Goal: Information Seeking & Learning: Find specific fact

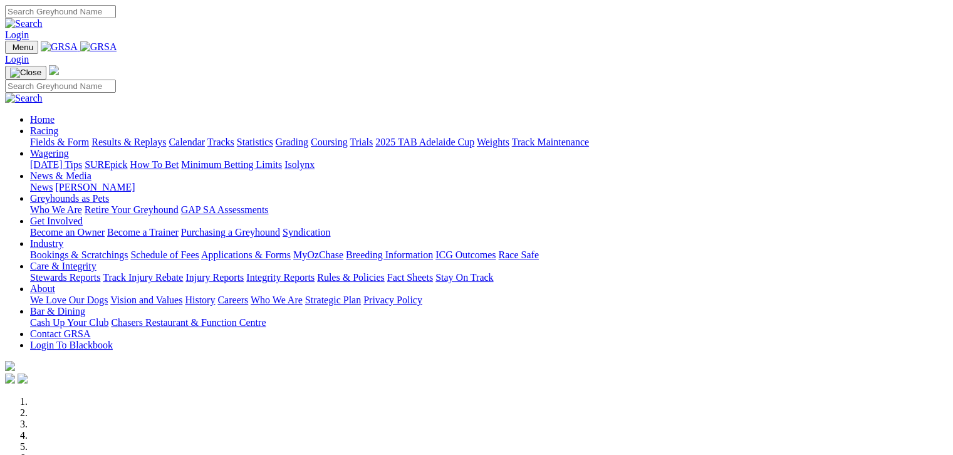
drag, startPoint x: 0, startPoint y: 0, endPoint x: 241, endPoint y: 88, distance: 256.0
click at [205, 137] on link "Calendar" at bounding box center [186, 142] width 36 height 11
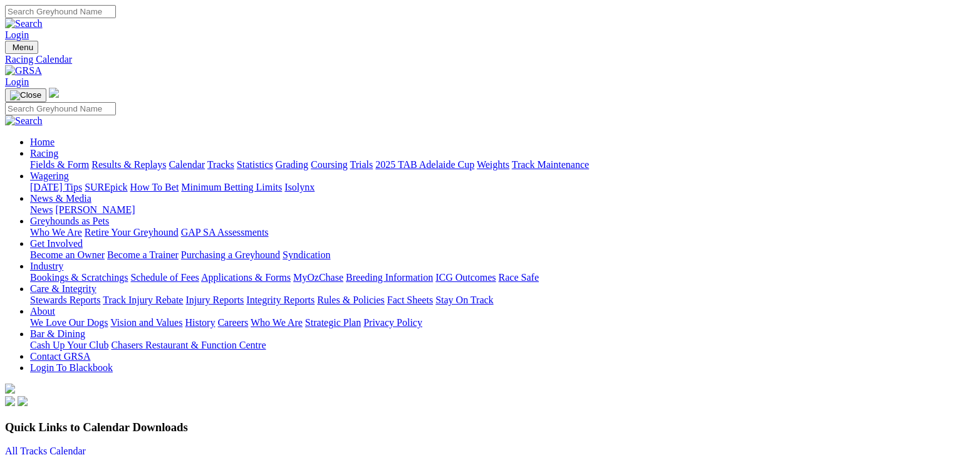
click at [85, 445] on link "All Tracks Calendar" at bounding box center [45, 450] width 81 height 11
click at [45, 159] on link "Fields & Form" at bounding box center [59, 164] width 59 height 11
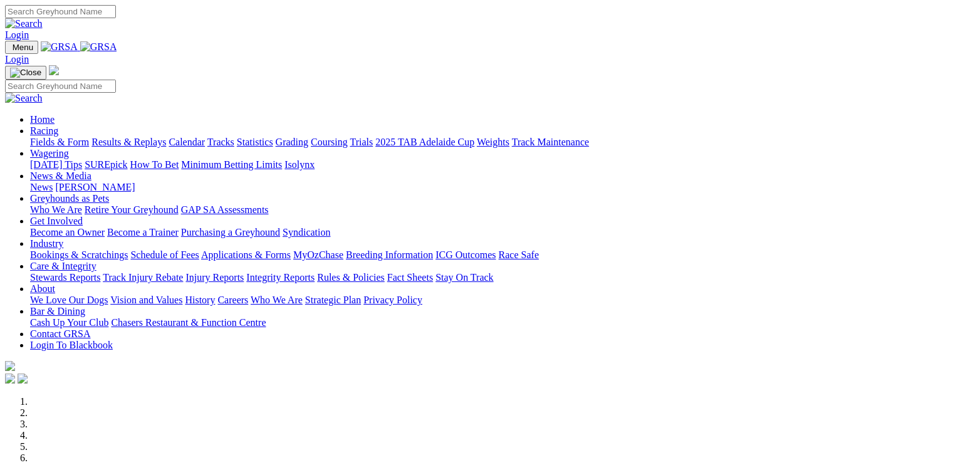
click at [314, 272] on link "Integrity Reports" at bounding box center [280, 277] width 68 height 11
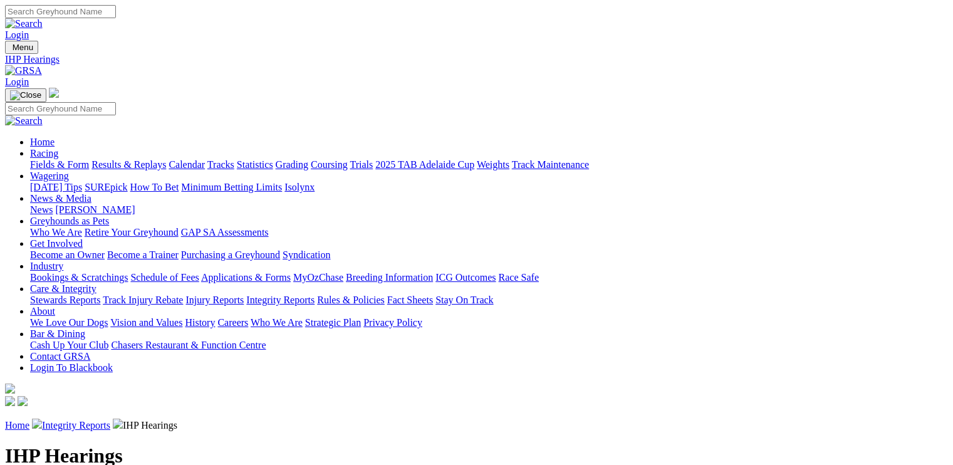
click at [110, 420] on link "Integrity Reports" at bounding box center [76, 425] width 68 height 11
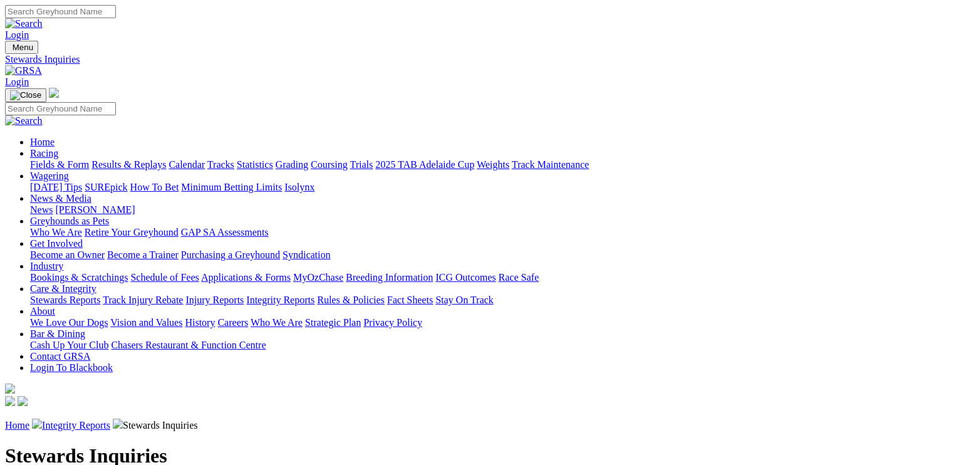
click at [110, 420] on link "Integrity Reports" at bounding box center [76, 425] width 68 height 11
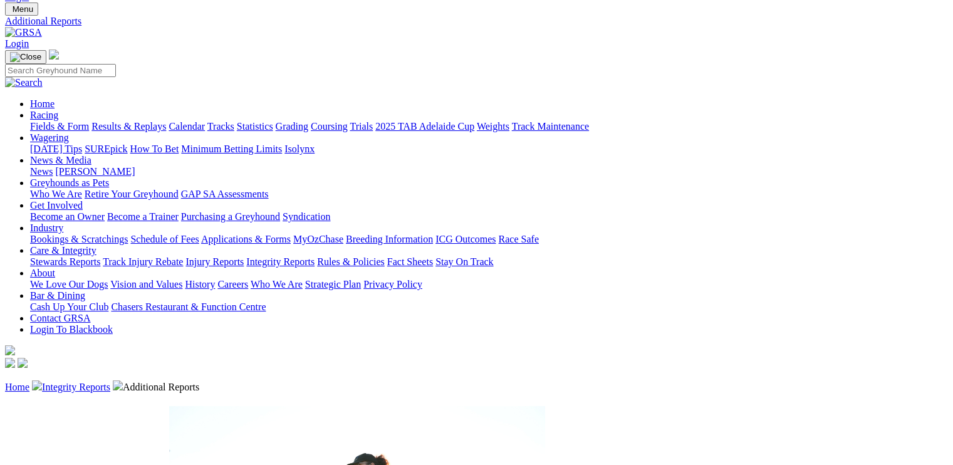
scroll to position [31, 0]
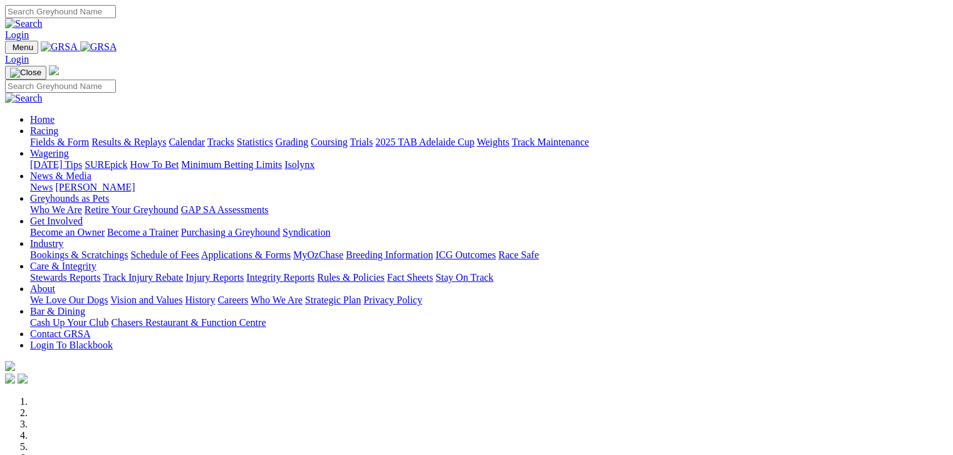
click at [58, 125] on link "Racing" at bounding box center [44, 130] width 28 height 11
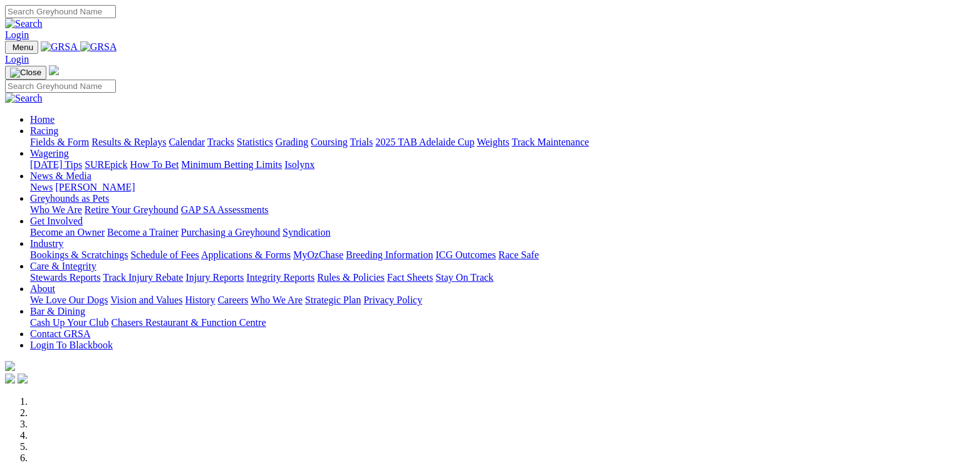
click at [58, 125] on link "Racing" at bounding box center [44, 130] width 28 height 11
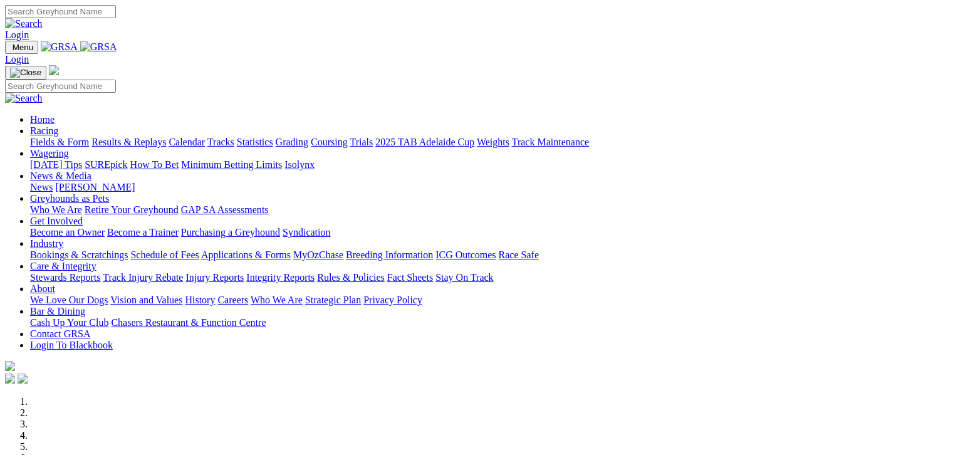
click at [67, 137] on link "Fields & Form" at bounding box center [59, 142] width 59 height 11
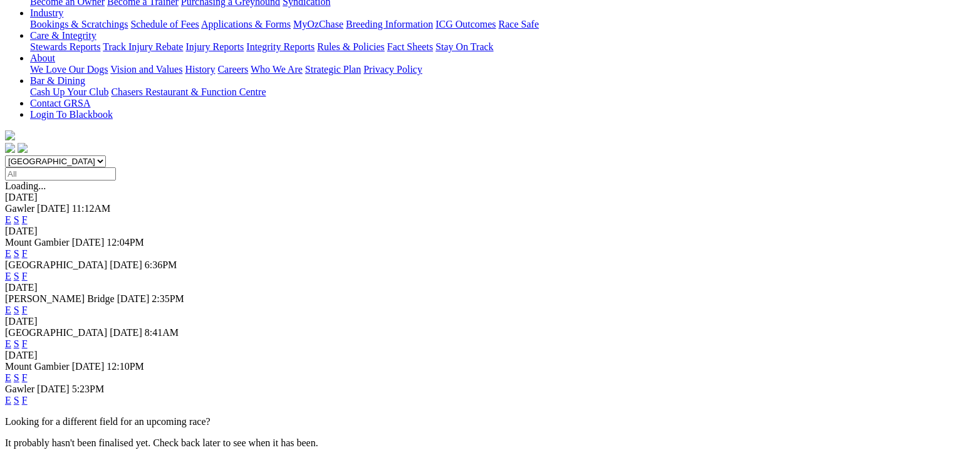
scroll to position [313, 0]
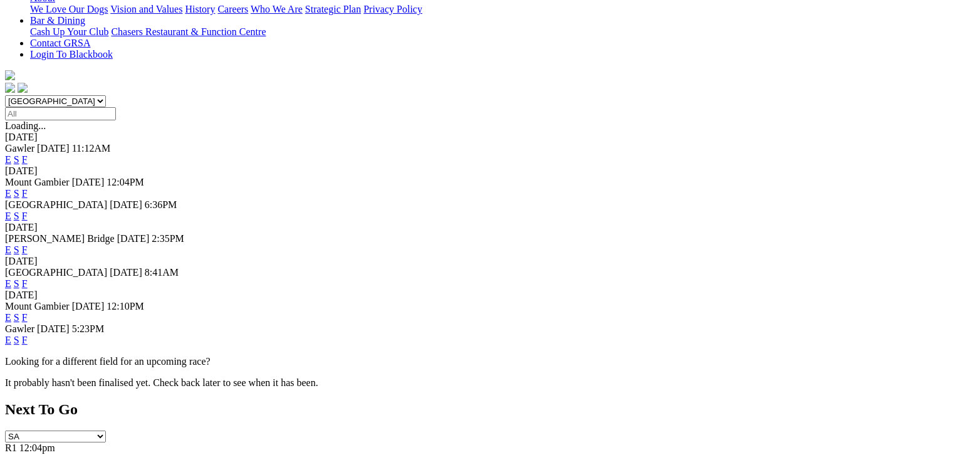
click at [28, 312] on link "F" at bounding box center [25, 317] width 6 height 11
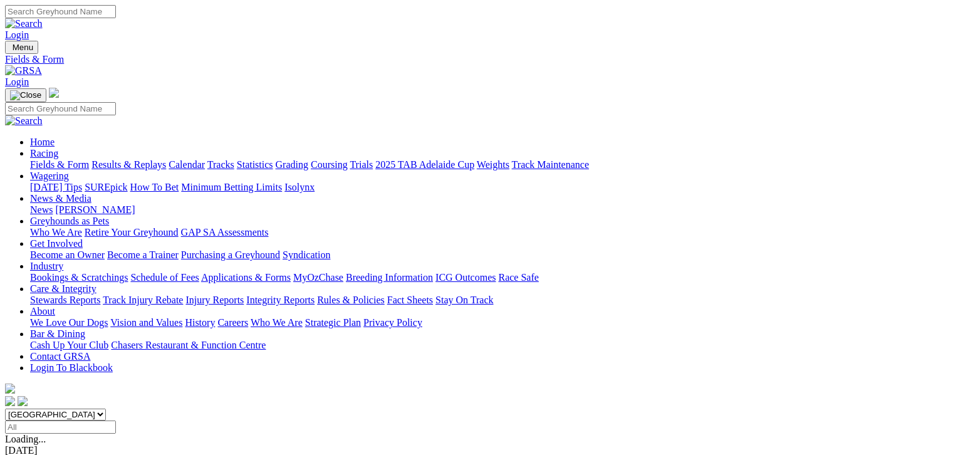
scroll to position [63, 0]
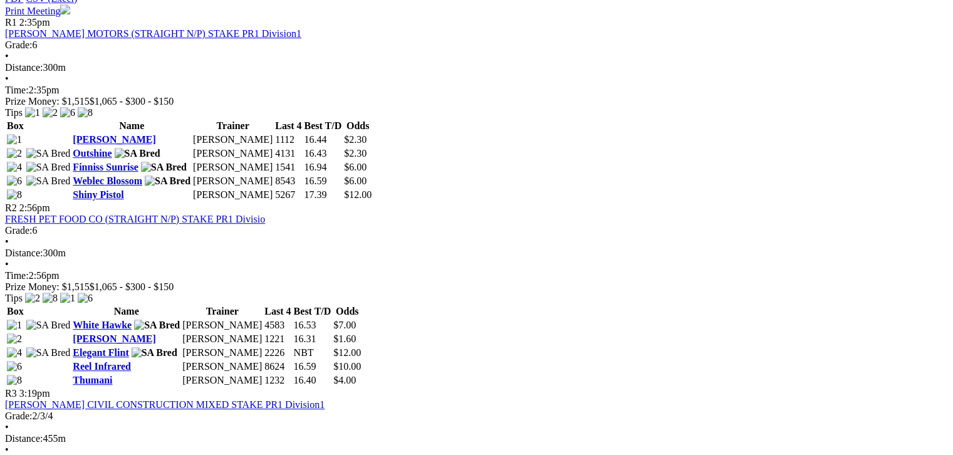
scroll to position [611, 0]
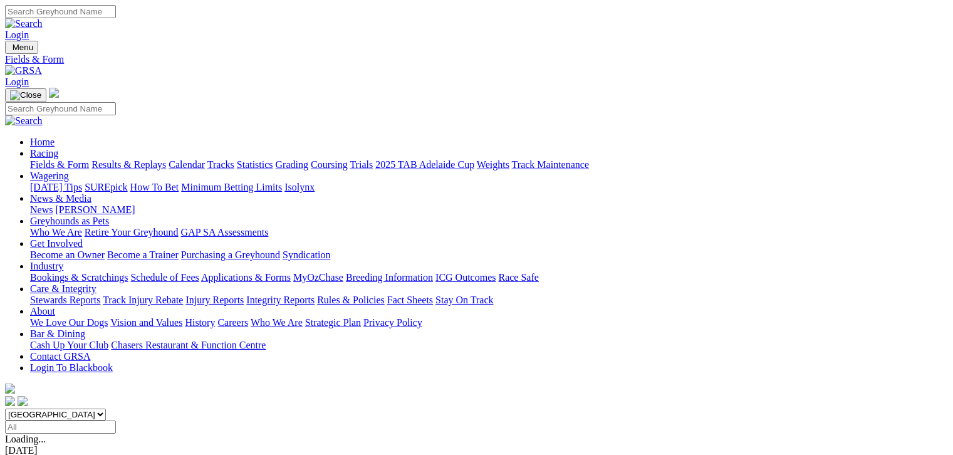
scroll to position [30, 0]
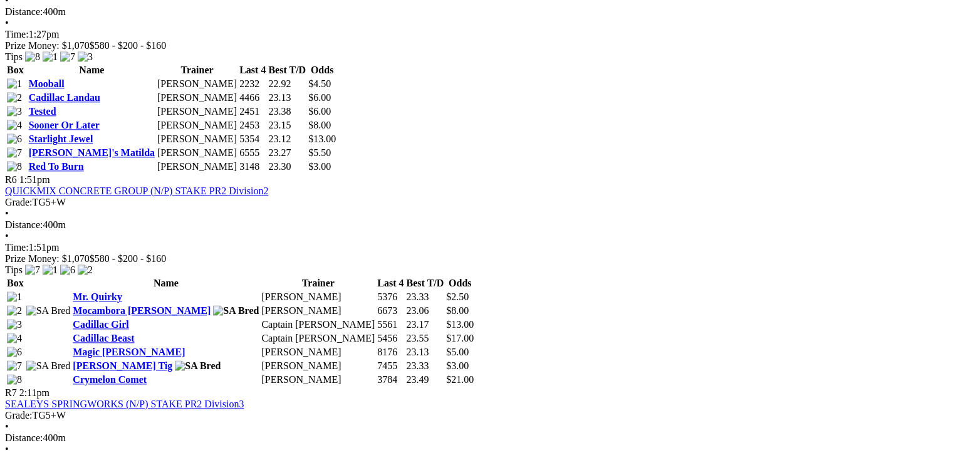
scroll to position [1503, 0]
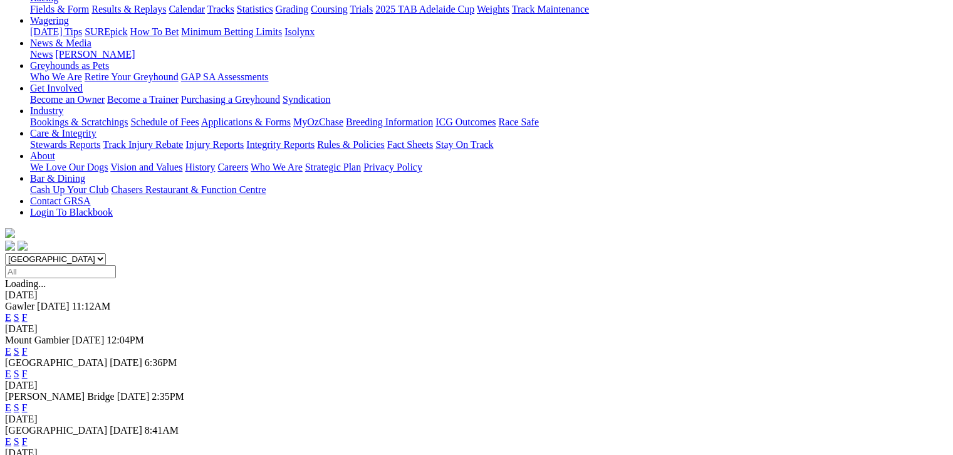
scroll to position [175, 0]
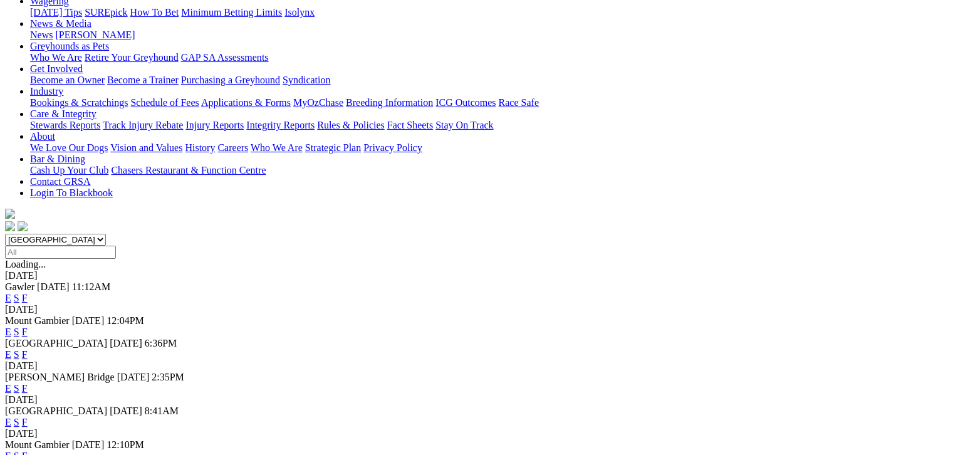
click at [28, 450] on link "F" at bounding box center [25, 455] width 6 height 11
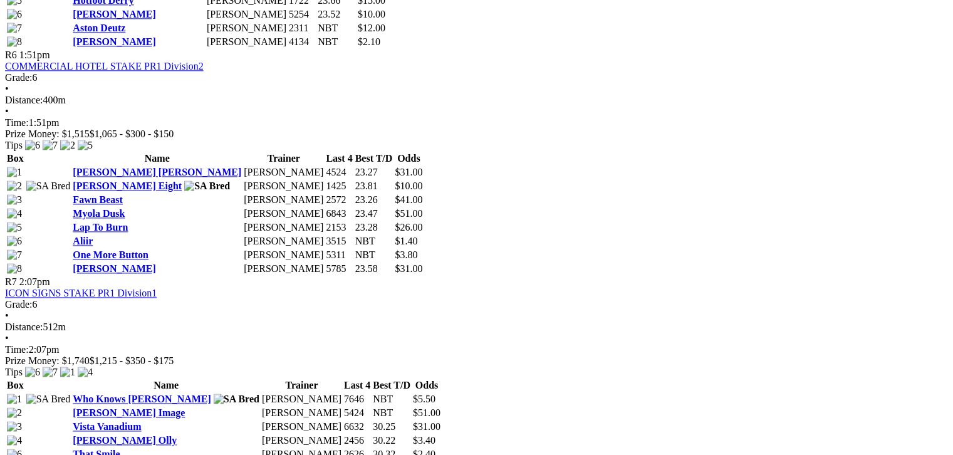
scroll to position [1676, 0]
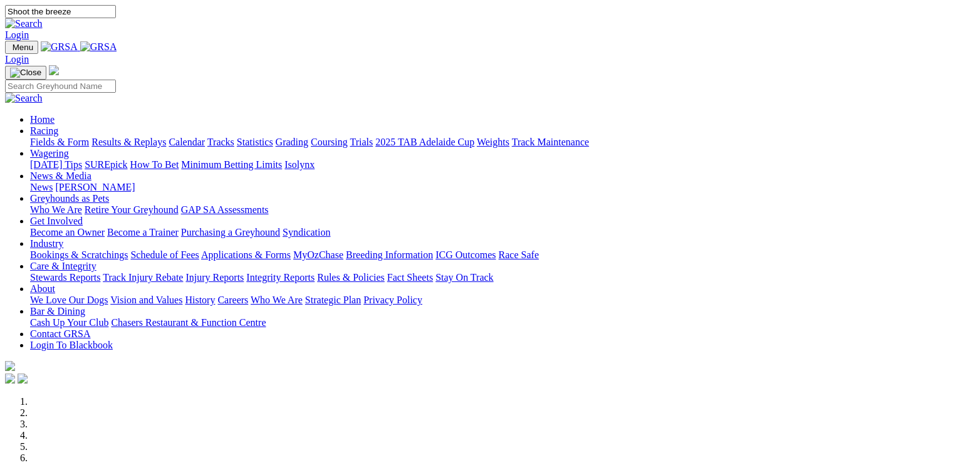
type input "Shoot the breeze"
